Goal: Task Accomplishment & Management: Use online tool/utility

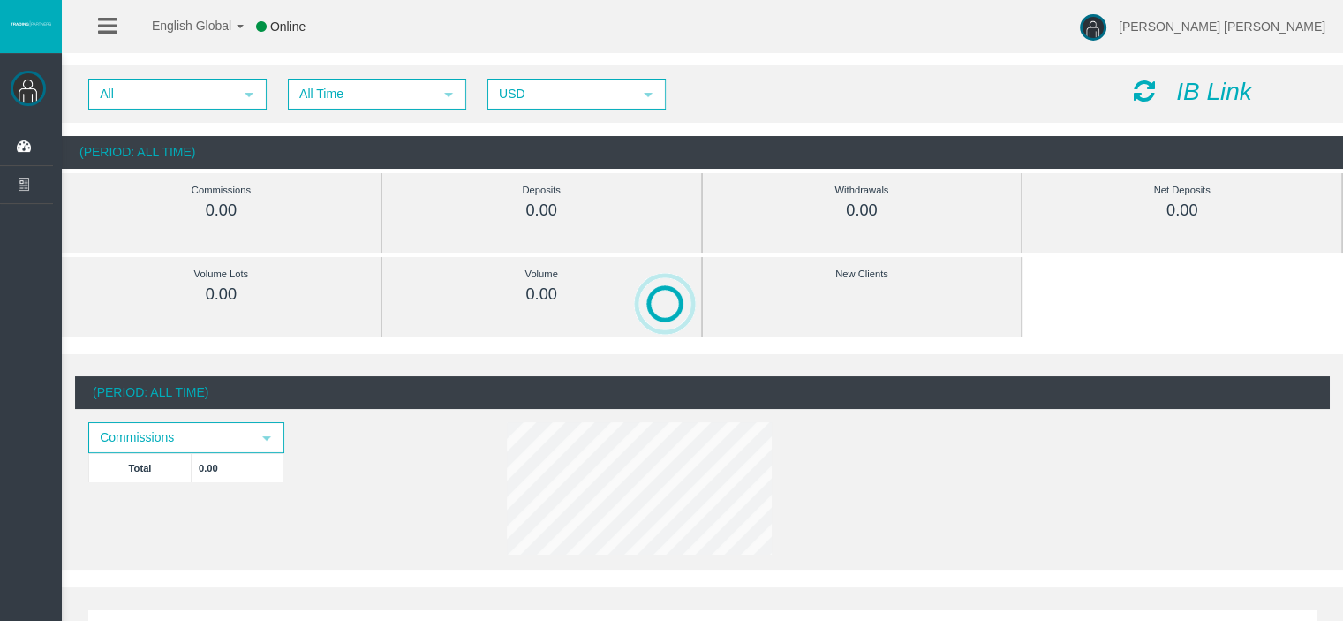
click at [1187, 87] on icon "IB Link" at bounding box center [1214, 91] width 76 height 27
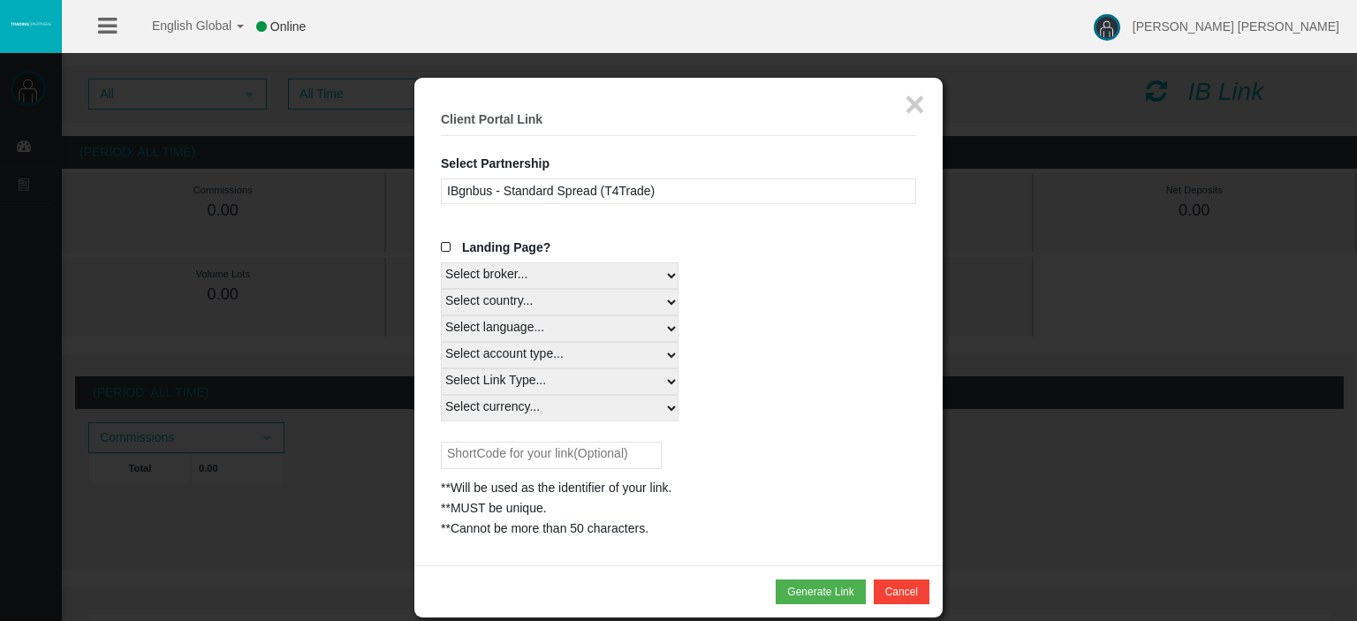
click at [558, 195] on div "IBgnbus - Standard Spread (T4Trade)" at bounding box center [678, 191] width 475 height 26
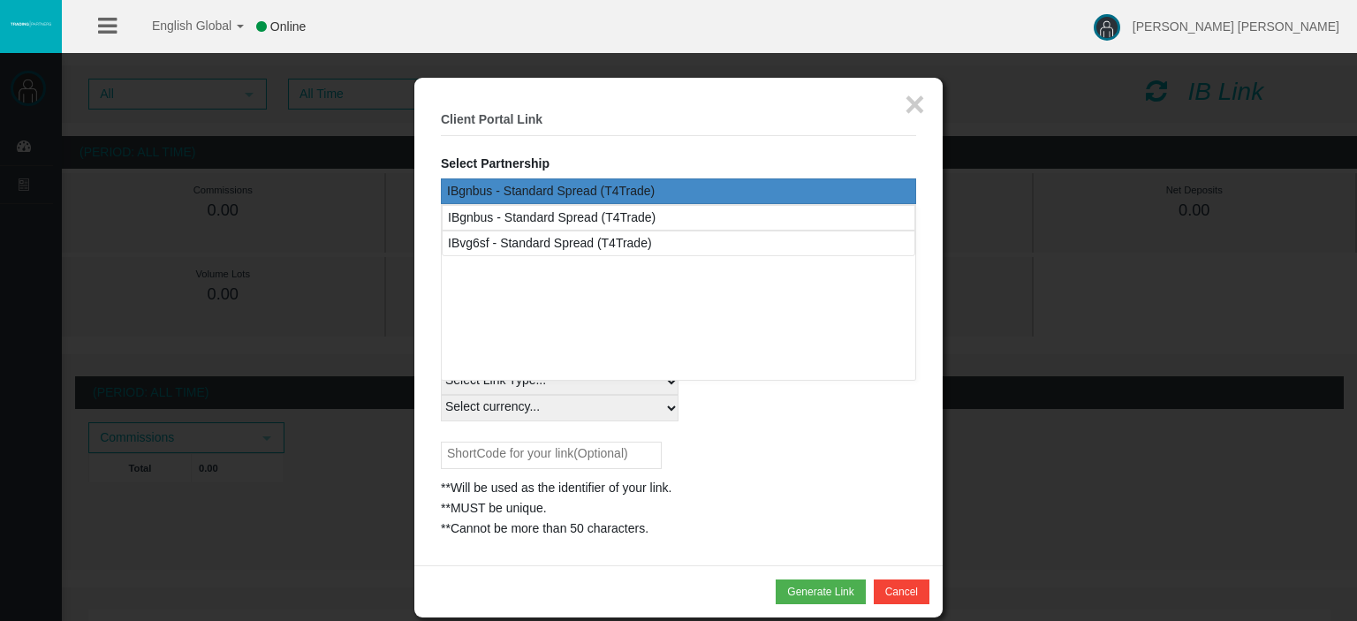
click at [558, 195] on div "IBgnbus - Standard Spread (T4Trade)" at bounding box center [678, 191] width 475 height 26
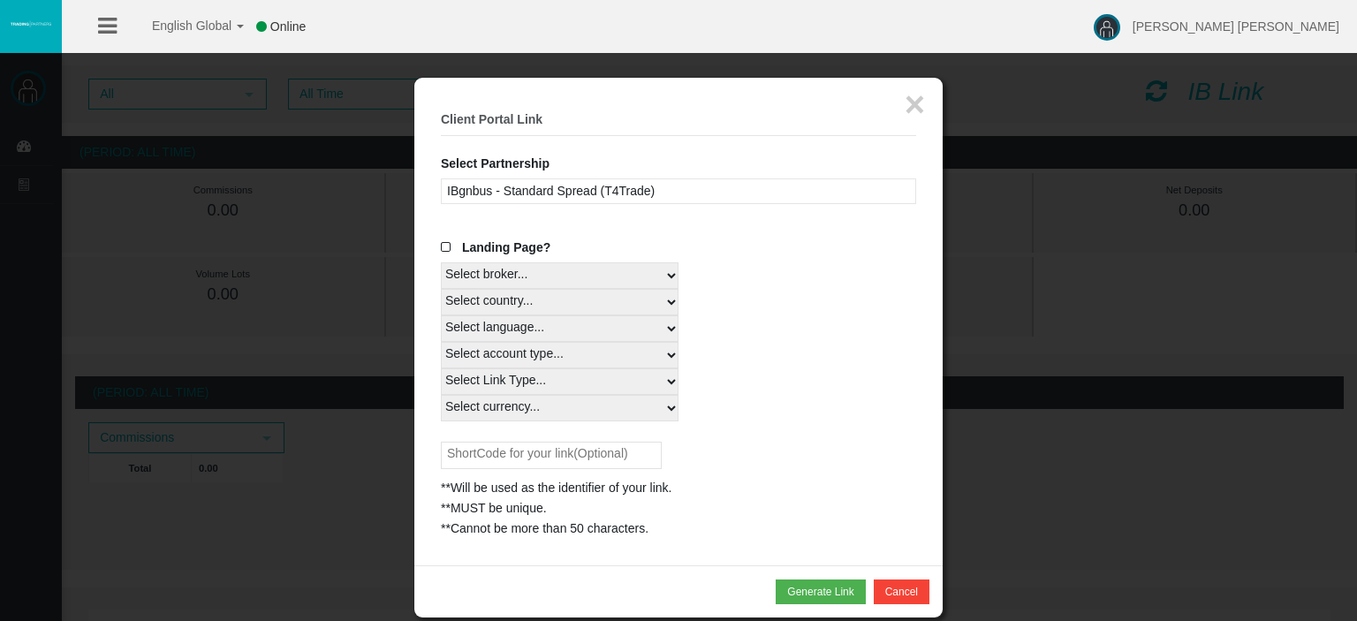
click at [558, 195] on div "IBgnbus - Standard Spread (T4Trade)" at bounding box center [678, 191] width 475 height 26
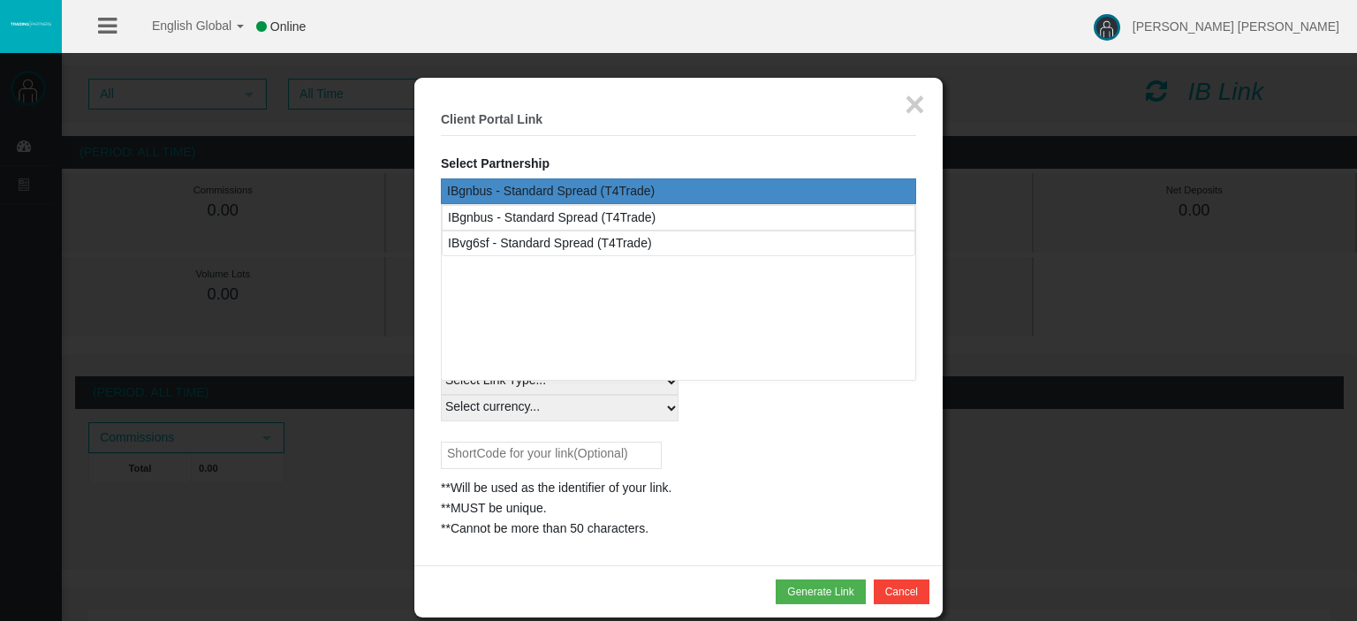
click at [563, 193] on div "IBgnbus - Standard Spread (T4Trade)" at bounding box center [678, 191] width 475 height 26
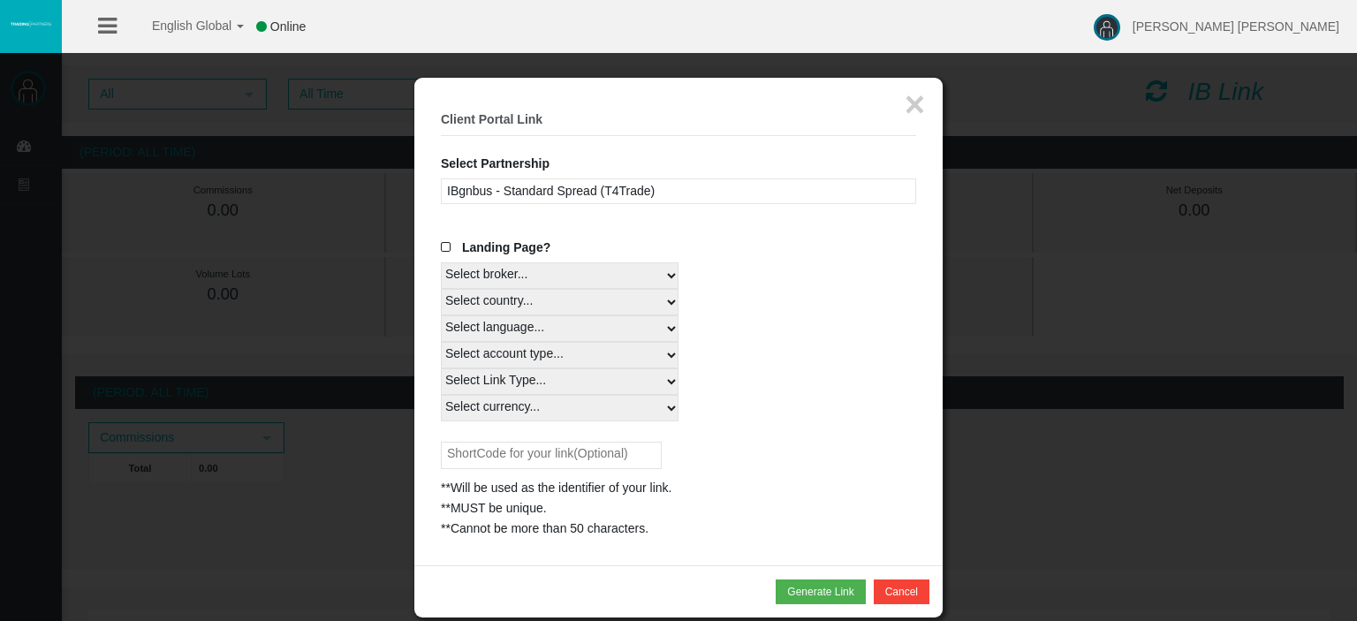
click at [445, 246] on span at bounding box center [450, 247] width 18 height 12
click at [0, 0] on input "Landing Page?" at bounding box center [0, 0] width 0 height 0
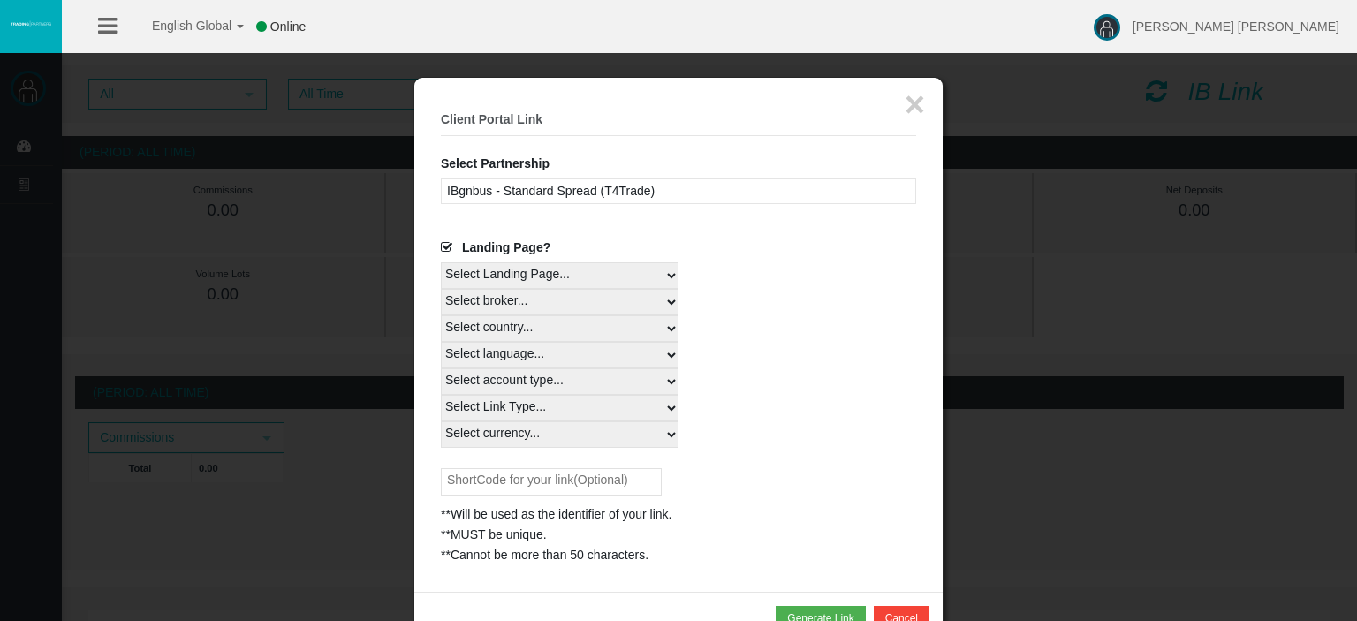
click at [445, 246] on span at bounding box center [450, 247] width 18 height 12
click at [0, 0] on input "Landing Page?" at bounding box center [0, 0] width 0 height 0
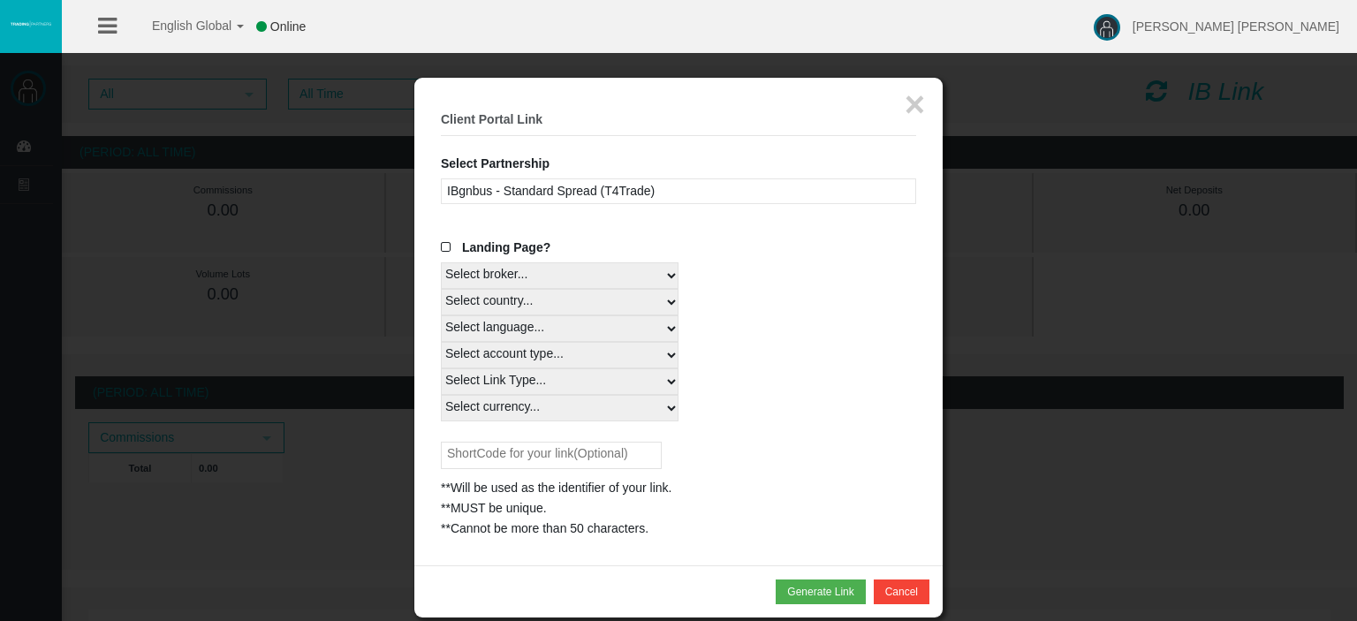
click at [504, 271] on select "Select broker... T4Trade" at bounding box center [560, 275] width 238 height 26
click at [441, 262] on select "Select broker... T4Trade" at bounding box center [560, 275] width 238 height 26
click at [445, 247] on span at bounding box center [450, 247] width 18 height 12
click at [0, 0] on input "Landing Page?" at bounding box center [0, 0] width 0 height 0
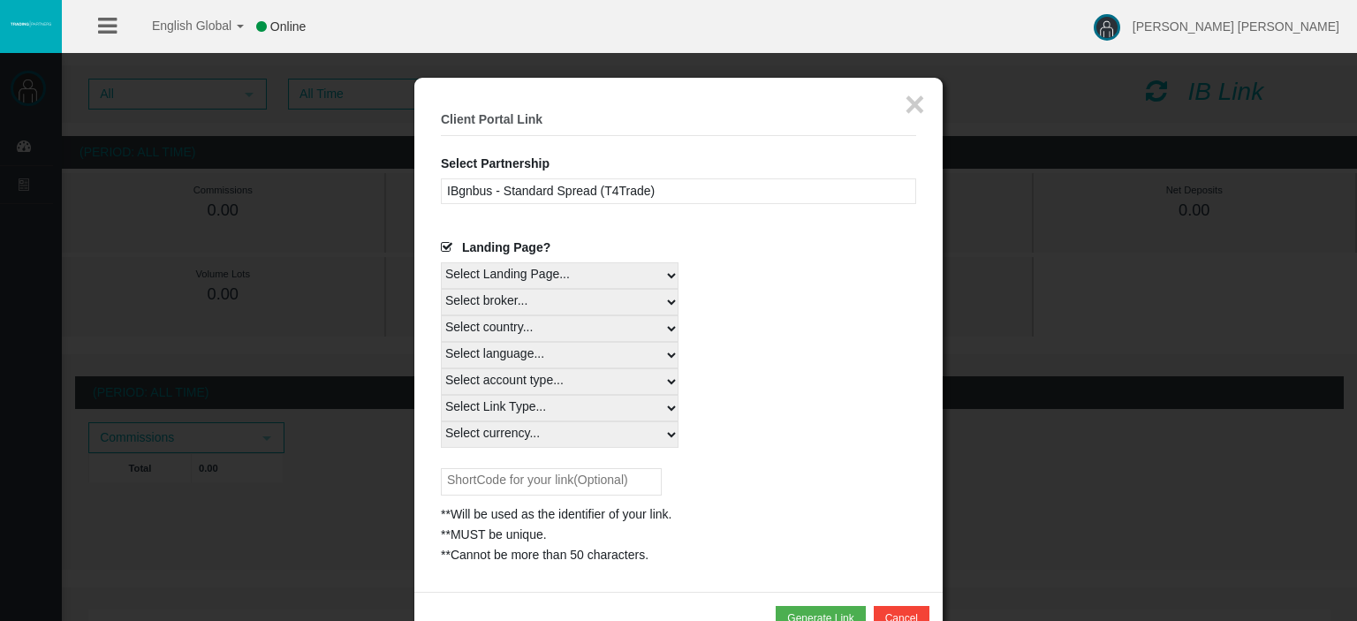
click at [469, 259] on div "Landing Page?" at bounding box center [678, 250] width 475 height 25
click at [471, 268] on select "Select Landing Page..." at bounding box center [560, 275] width 238 height 26
click at [441, 246] on span at bounding box center [450, 247] width 18 height 12
click at [0, 0] on input "Landing Page?" at bounding box center [0, 0] width 0 height 0
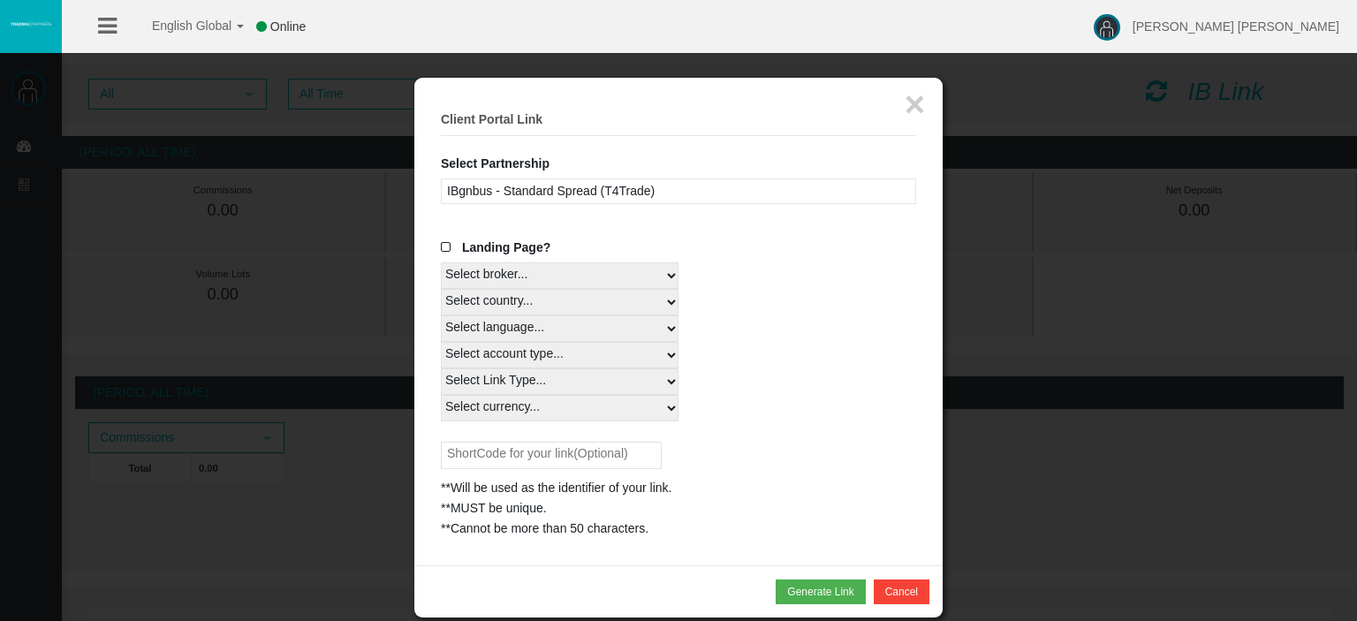
click at [495, 301] on select "Select country... Rest of the World" at bounding box center [560, 302] width 238 height 26
select select
click at [441, 289] on select "Select country... Rest of the World" at bounding box center [560, 302] width 238 height 26
click at [486, 337] on select "Select language... English Japanese Chinese Portuguese Spanish Czech German Fre…" at bounding box center [560, 328] width 238 height 26
click at [488, 329] on select "Select language... English Japanese Chinese Portuguese Spanish Czech German Fre…" at bounding box center [560, 328] width 238 height 26
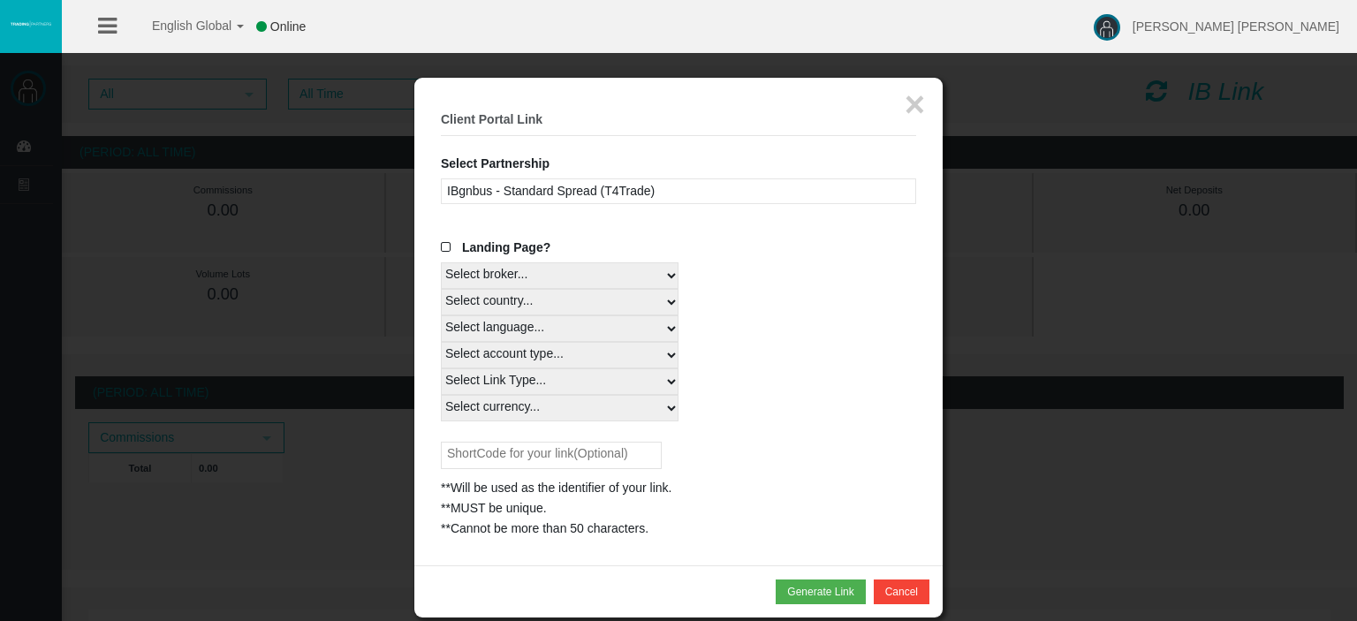
click at [487, 332] on select "Select language... English Japanese Chinese Portuguese Spanish Czech German Fre…" at bounding box center [560, 328] width 238 height 26
select select
click at [441, 315] on select "Select language... English Japanese Chinese Portuguese Spanish Czech German Fre…" at bounding box center [560, 328] width 238 height 26
click at [480, 369] on select "Select Link Type..." at bounding box center [560, 381] width 238 height 26
click at [488, 348] on select "Select account type... All Platforms Trade Copy MT4 LiveFloatingSpreadAccount M…" at bounding box center [560, 355] width 238 height 26
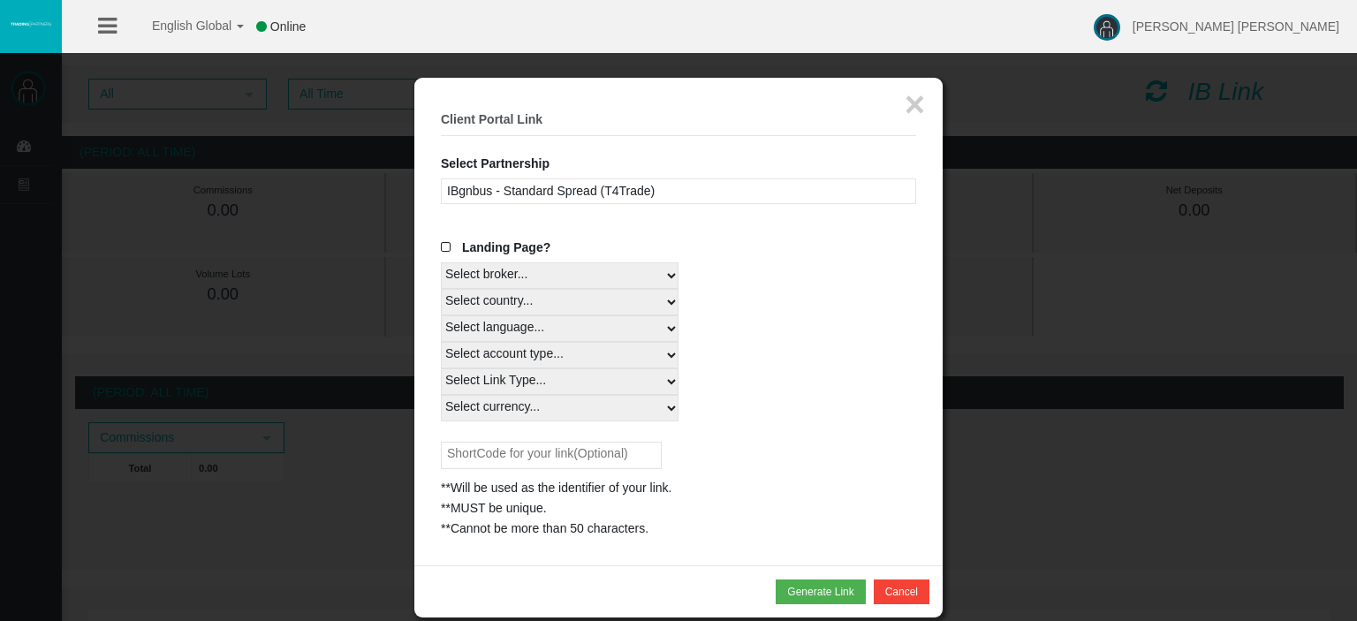
select select
click at [441, 342] on select "Select account type... All Platforms Trade Copy MT4 LiveFloatingSpreadAccount M…" at bounding box center [560, 355] width 238 height 26
click at [490, 382] on select "Select Link Type... Real" at bounding box center [560, 381] width 238 height 26
select select "Real"
click at [441, 368] on select "Select Link Type... Real" at bounding box center [560, 381] width 238 height 26
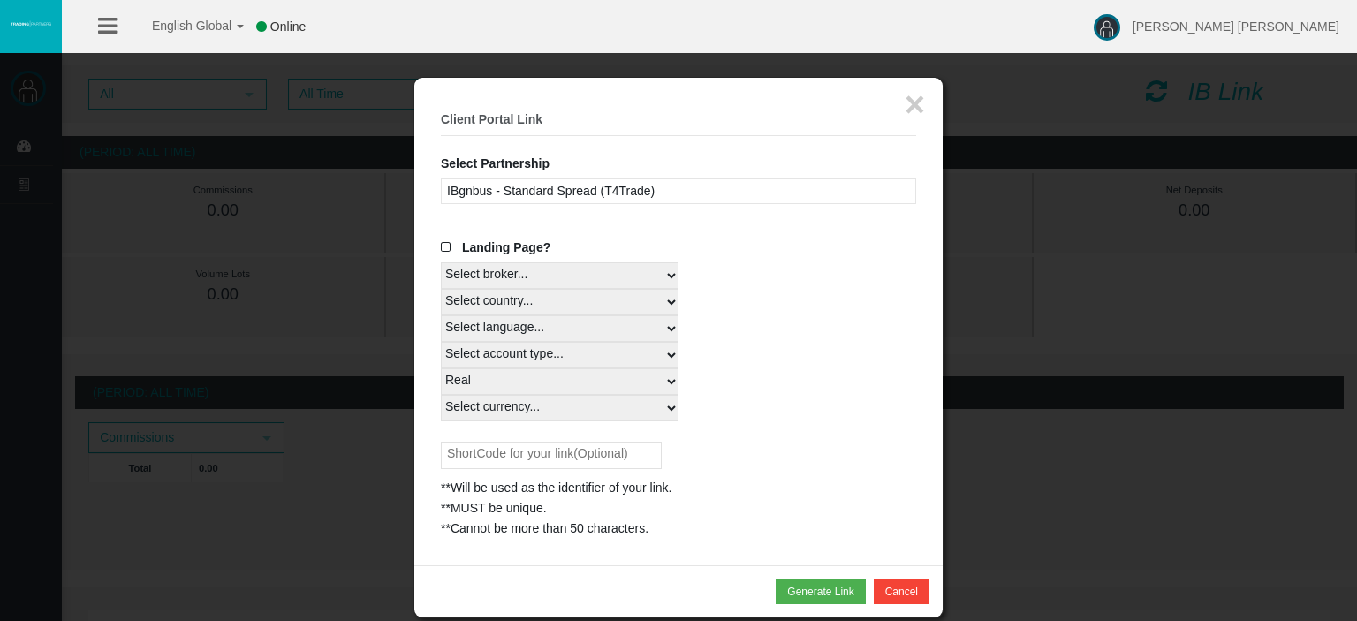
click at [483, 411] on select "Select currency... All Currencies" at bounding box center [560, 408] width 238 height 26
select select "All Currencies"
click at [441, 395] on select "Select currency... All Currencies" at bounding box center [560, 408] width 238 height 26
click at [519, 450] on input "text" at bounding box center [551, 455] width 221 height 27
type input "TERMINATOR"
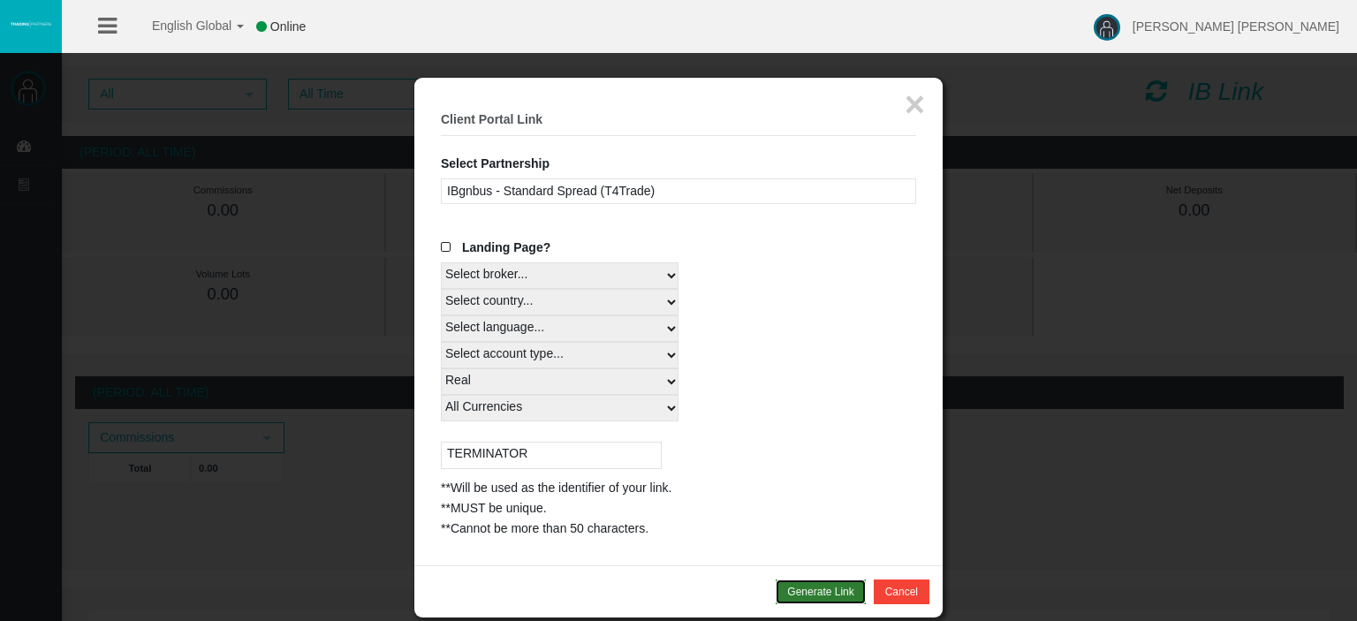
click at [814, 587] on button "Generate Link" at bounding box center [819, 591] width 89 height 25
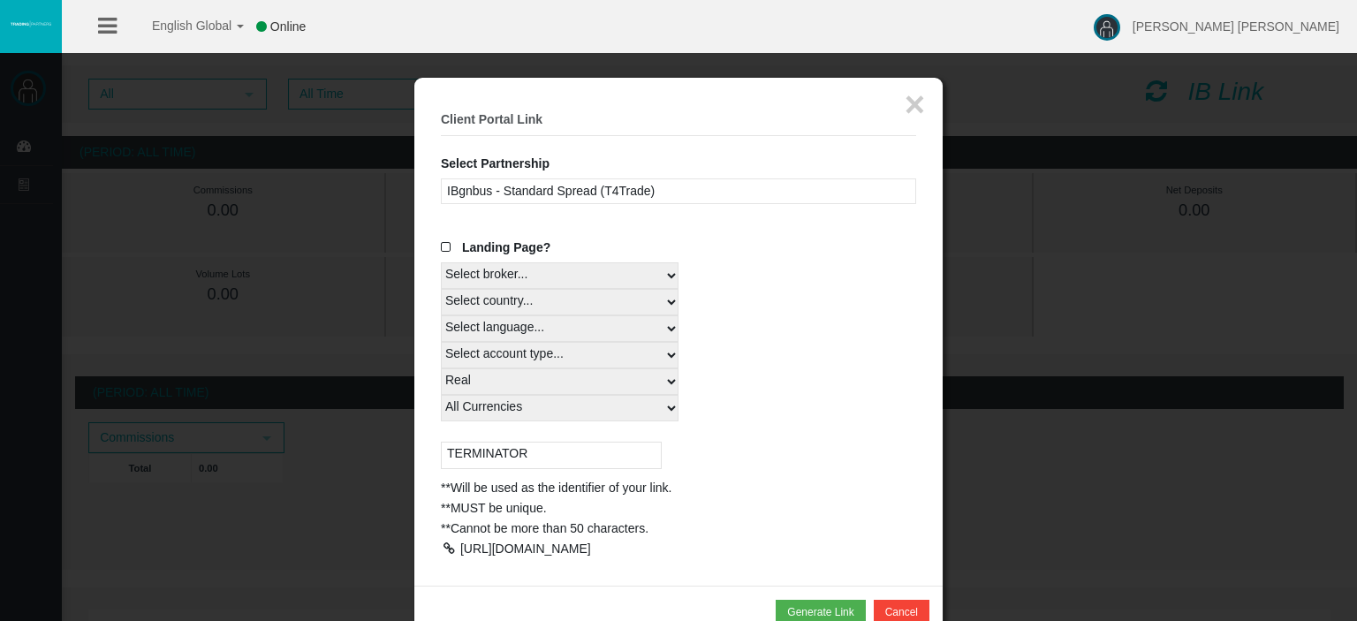
click at [445, 547] on div at bounding box center [449, 548] width 16 height 12
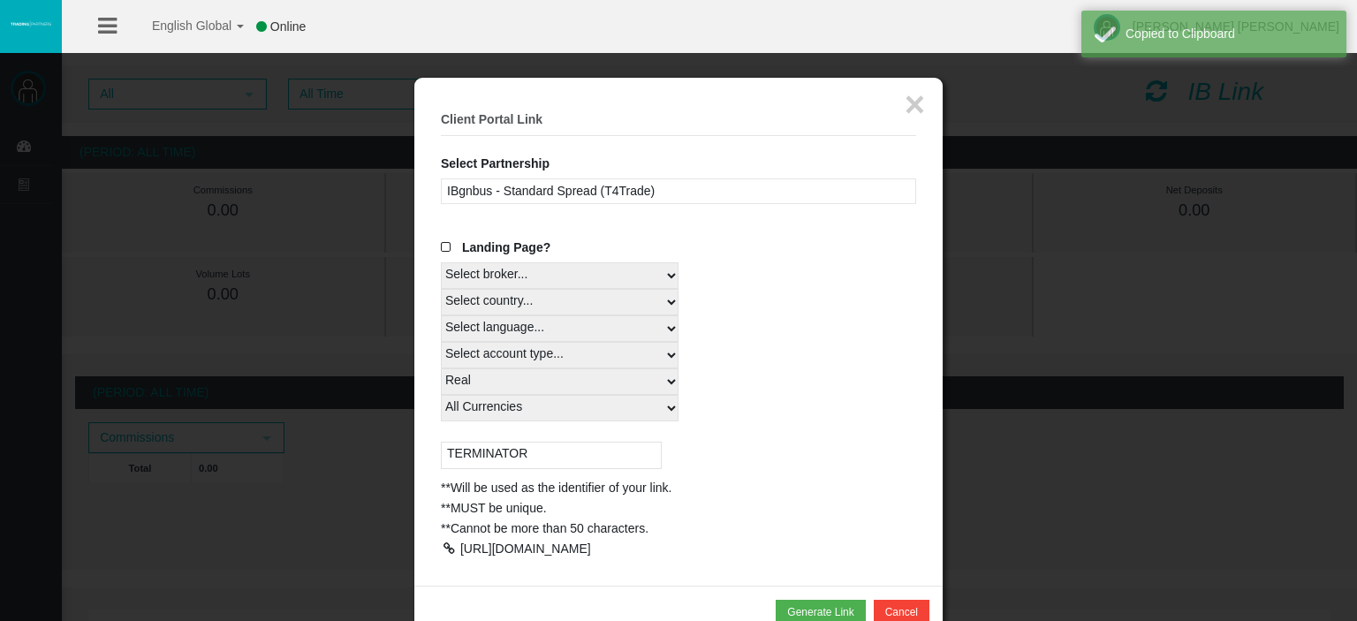
click at [447, 547] on div at bounding box center [449, 548] width 16 height 12
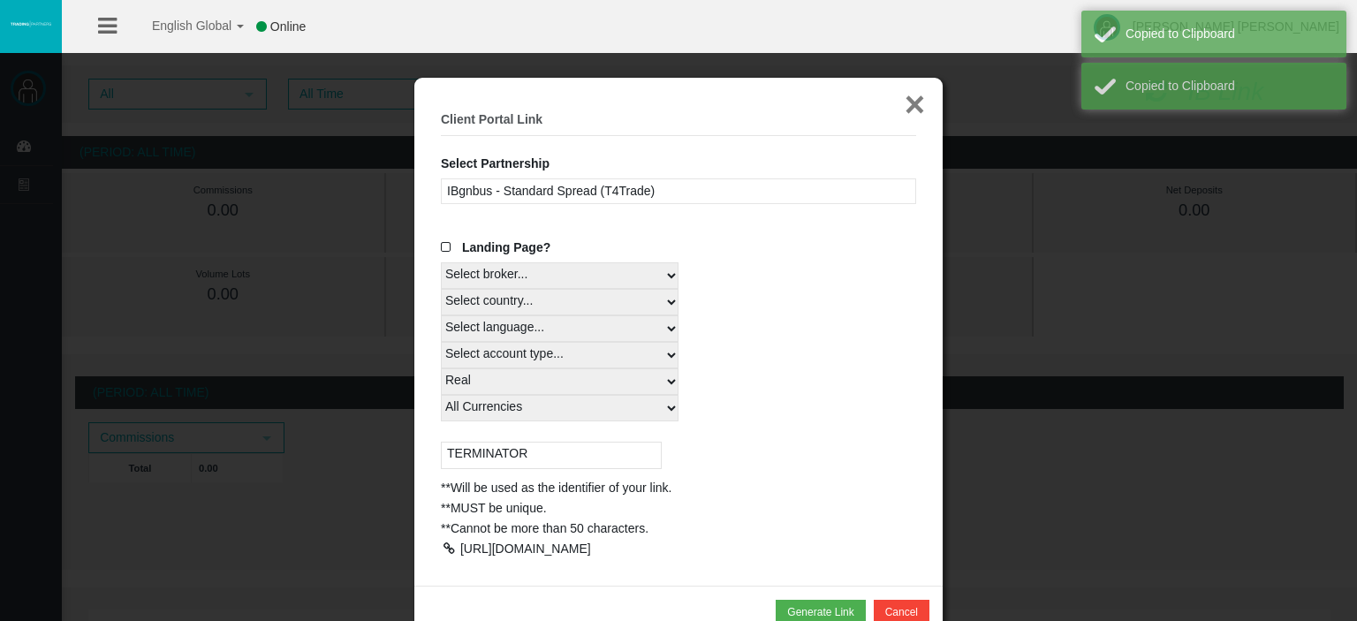
click at [914, 105] on button "×" at bounding box center [914, 104] width 20 height 35
